Goal: Task Accomplishment & Management: Use online tool/utility

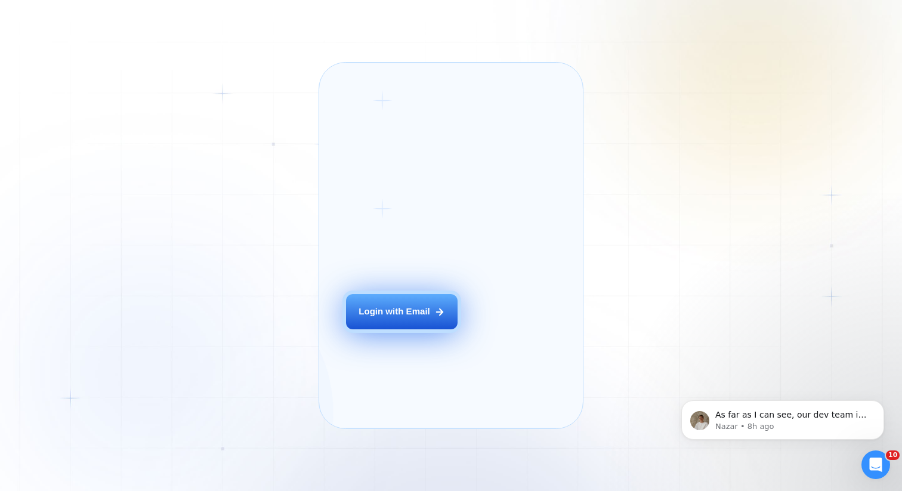
click at [430, 329] on button "Login with Email" at bounding box center [402, 311] width 112 height 35
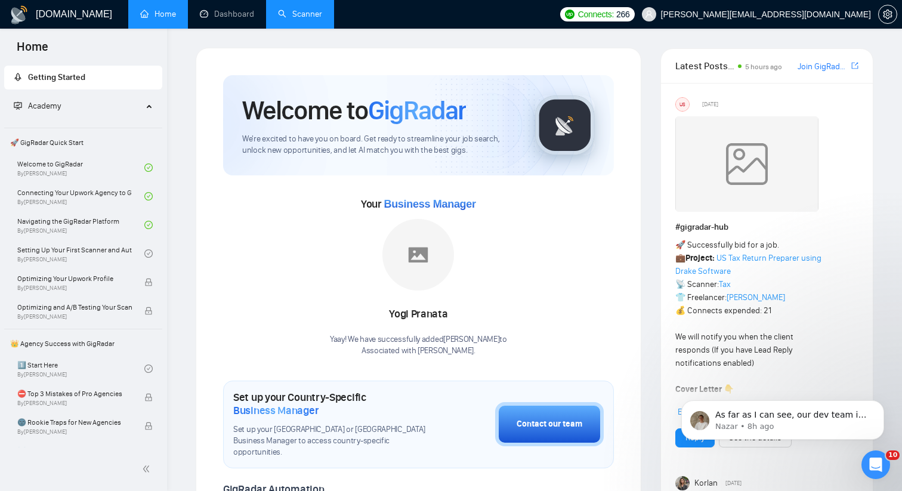
click at [310, 11] on link "Scanner" at bounding box center [300, 14] width 44 height 10
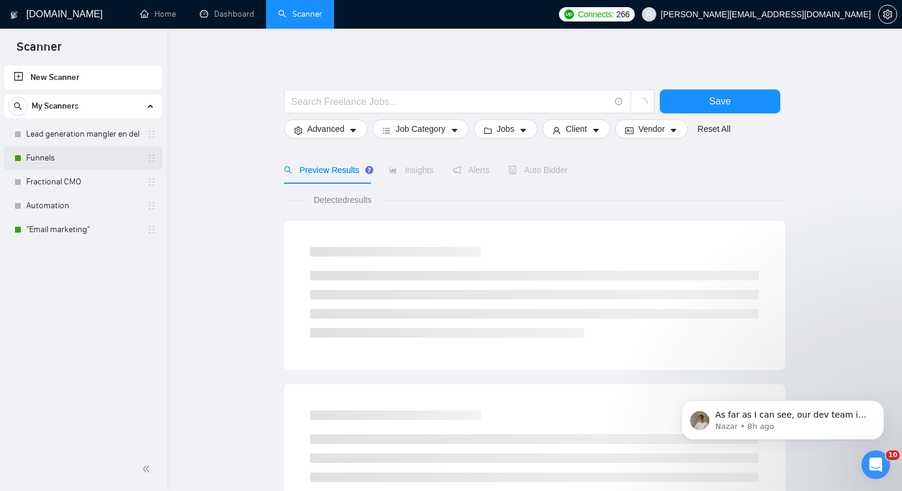
click at [106, 162] on link "Funnels" at bounding box center [82, 158] width 113 height 24
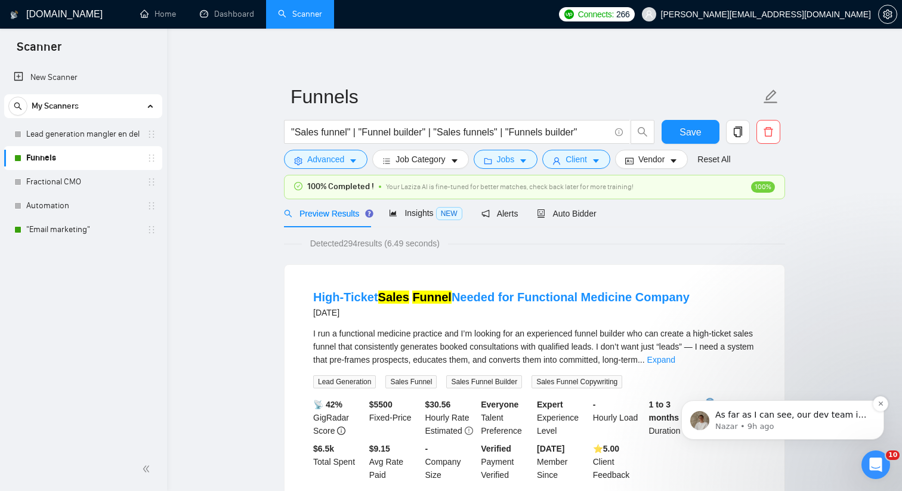
click at [849, 419] on p "As far as I can see, our dev team is still working on resolving this issue, and…" at bounding box center [793, 415] width 154 height 12
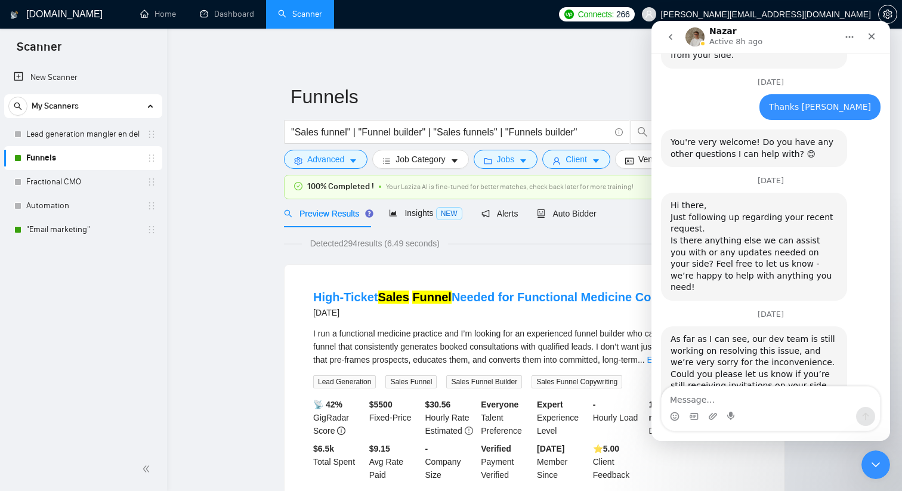
scroll to position [698, 0]
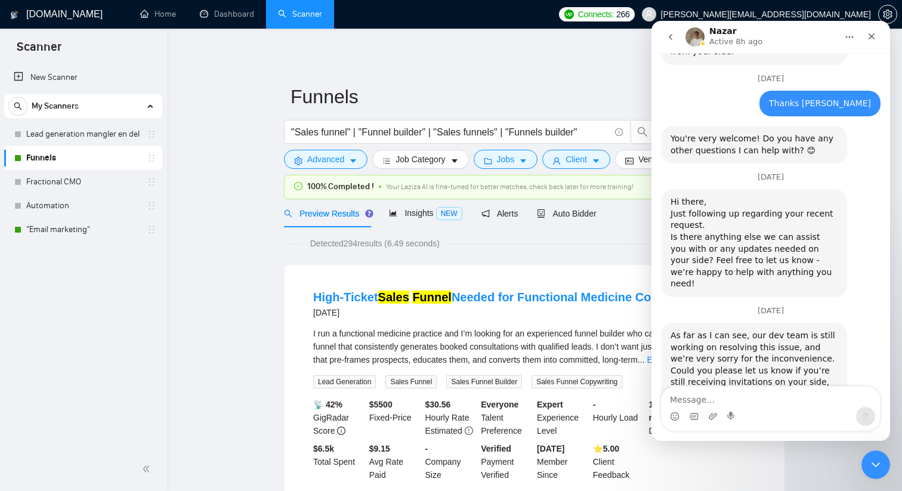
click at [448, 248] on span "Detected 294 results (6.49 seconds)" at bounding box center [375, 243] width 146 height 13
click at [874, 32] on icon "Close" at bounding box center [872, 37] width 10 height 10
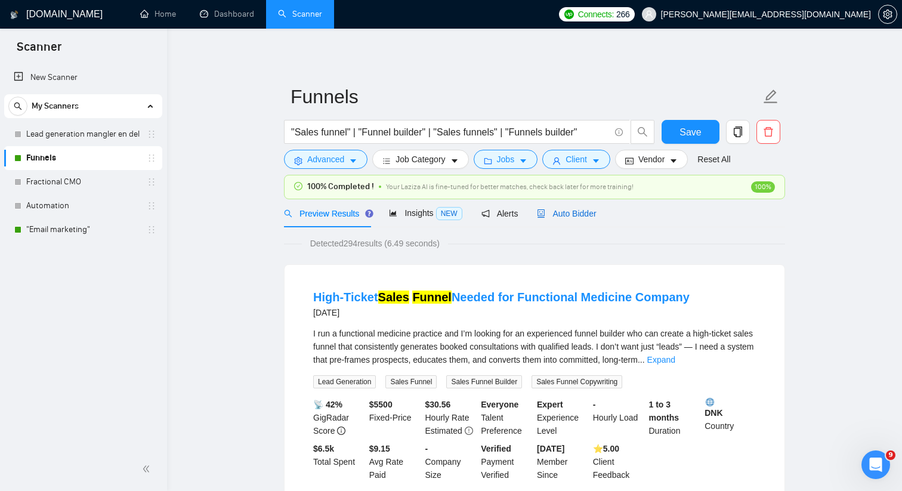
click at [547, 209] on span "Auto Bidder" at bounding box center [566, 214] width 59 height 10
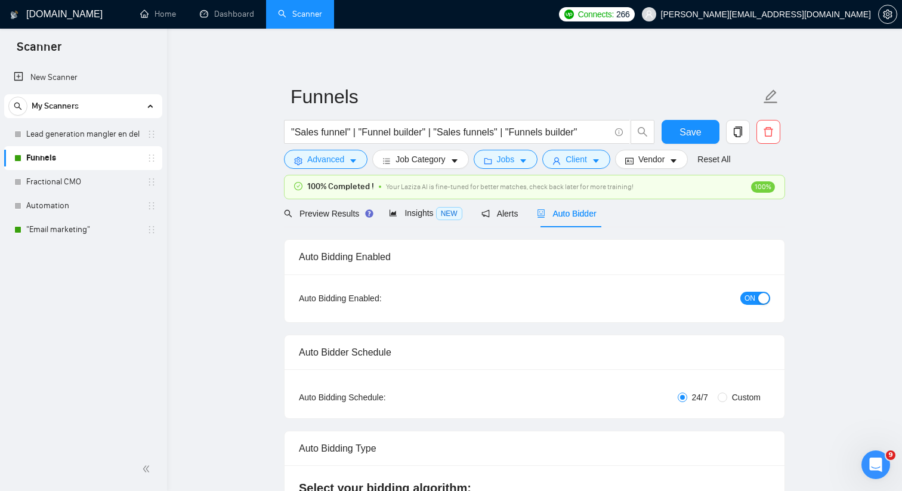
checkbox input "true"
click at [499, 216] on span "Alerts" at bounding box center [500, 214] width 37 height 10
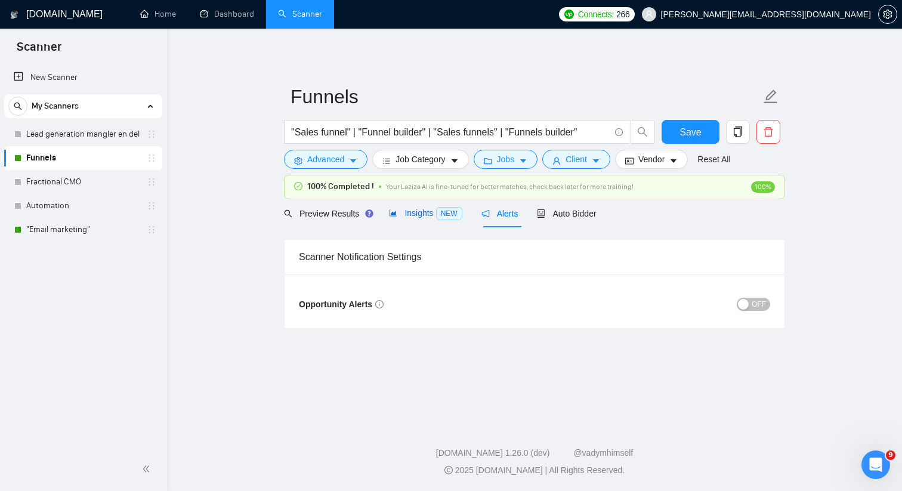
click at [415, 216] on span "Insights NEW" at bounding box center [425, 213] width 73 height 10
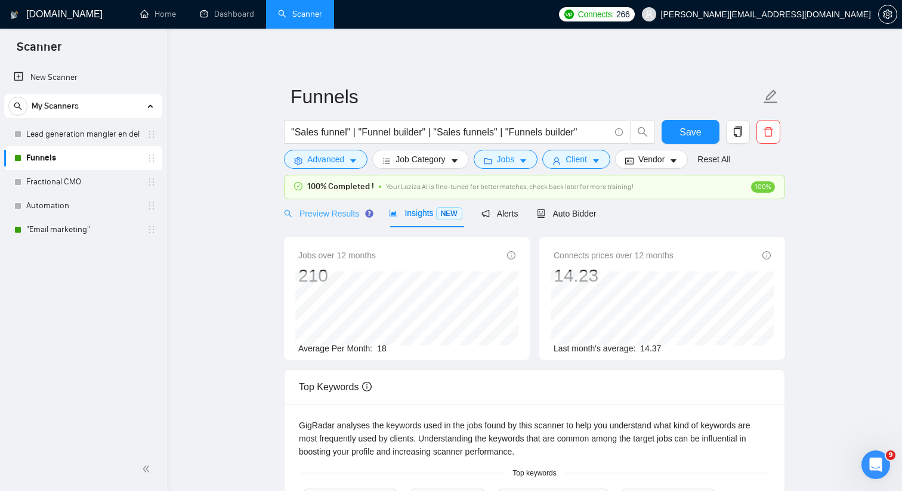
click at [337, 220] on div "Preview Results" at bounding box center [327, 213] width 86 height 28
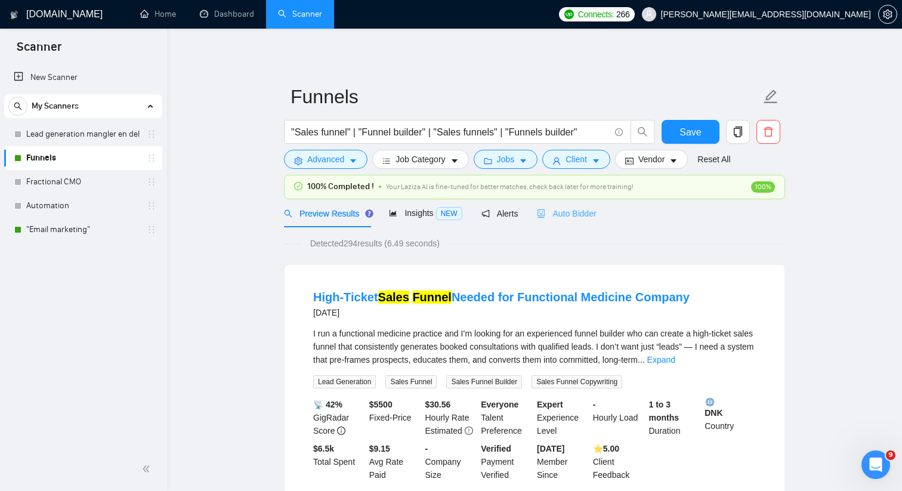
click at [562, 220] on div "Auto Bidder" at bounding box center [566, 213] width 59 height 28
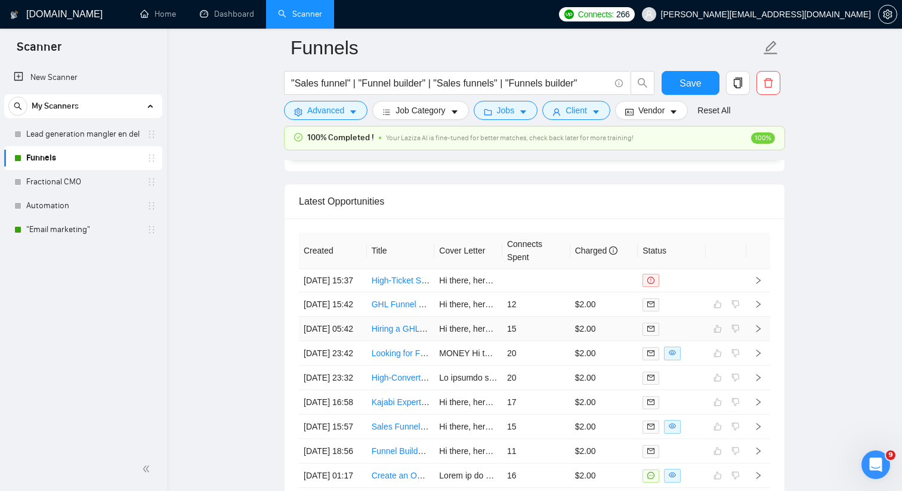
scroll to position [3153, 0]
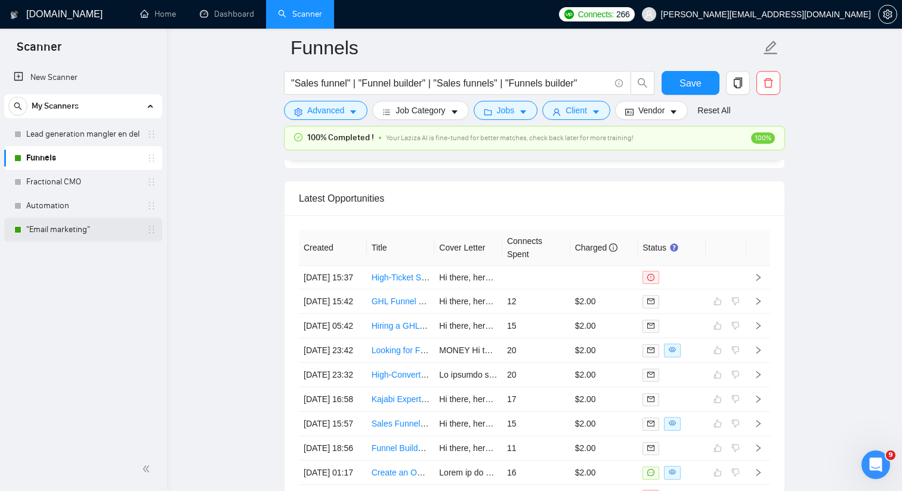
click at [72, 235] on link ""Email marketing"" at bounding box center [82, 230] width 113 height 24
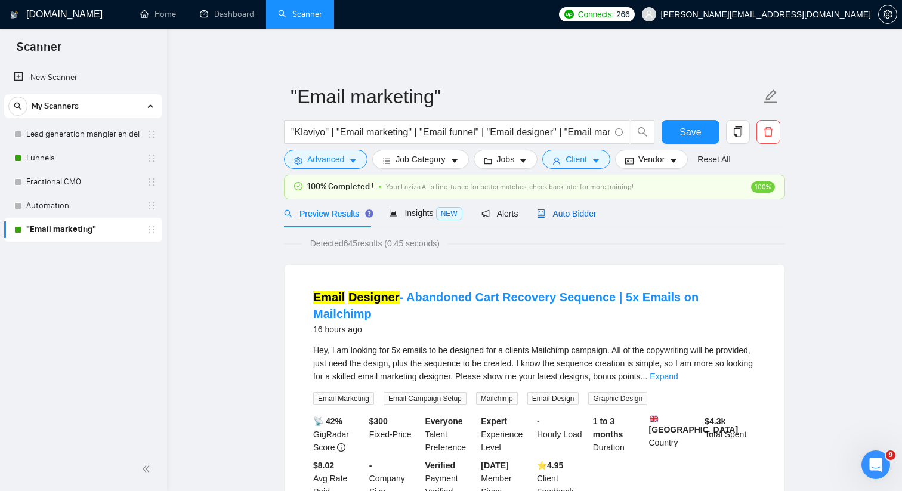
click at [545, 216] on icon "robot" at bounding box center [541, 213] width 8 height 8
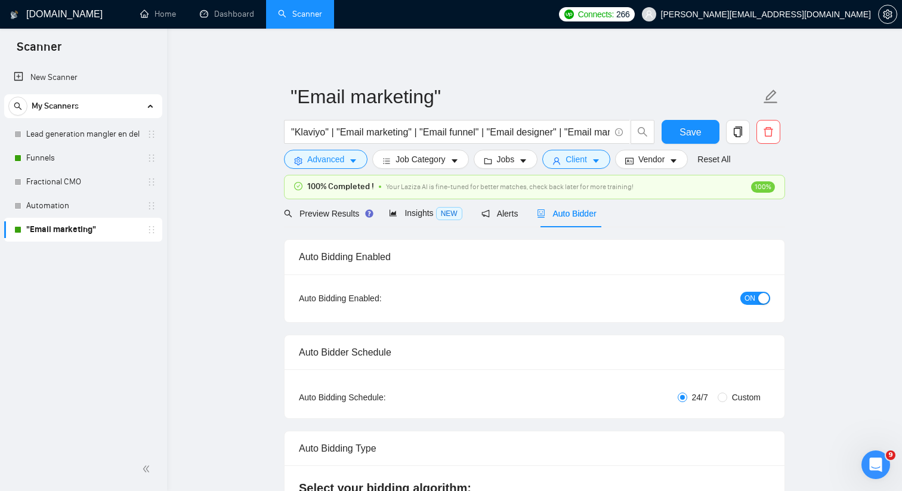
radio input "false"
radio input "true"
checkbox input "true"
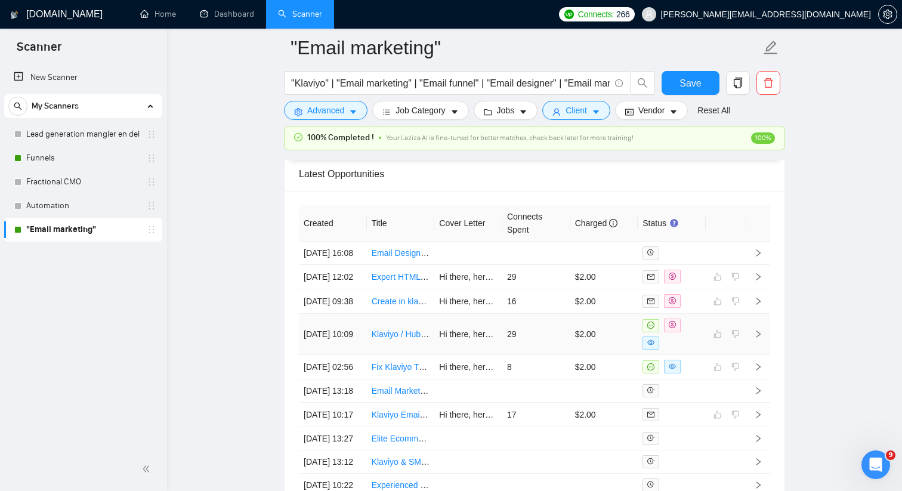
scroll to position [3252, 0]
